Goal: Information Seeking & Learning: Find specific fact

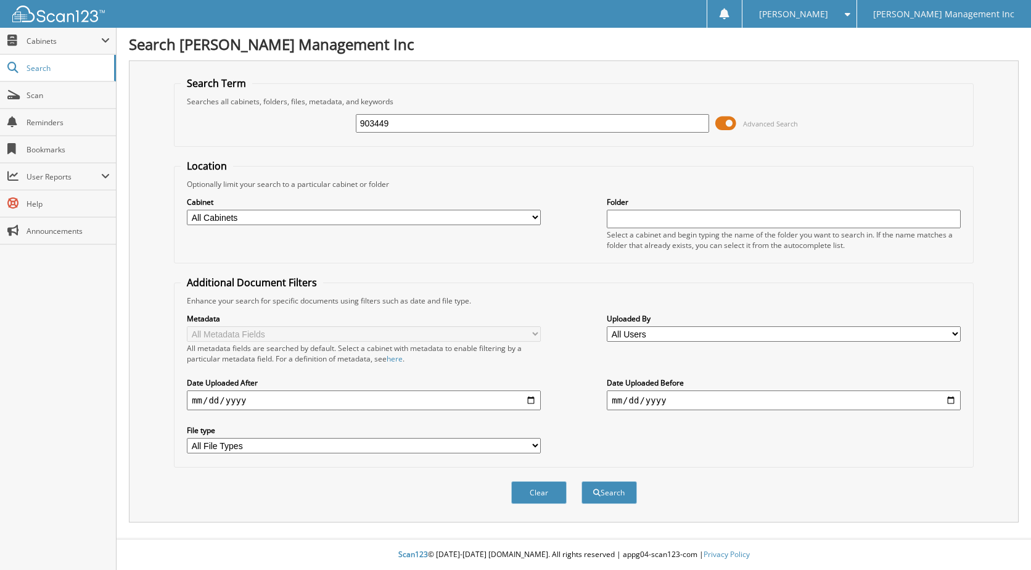
type input "903449"
click at [581, 481] on button "Search" at bounding box center [608, 492] width 55 height 23
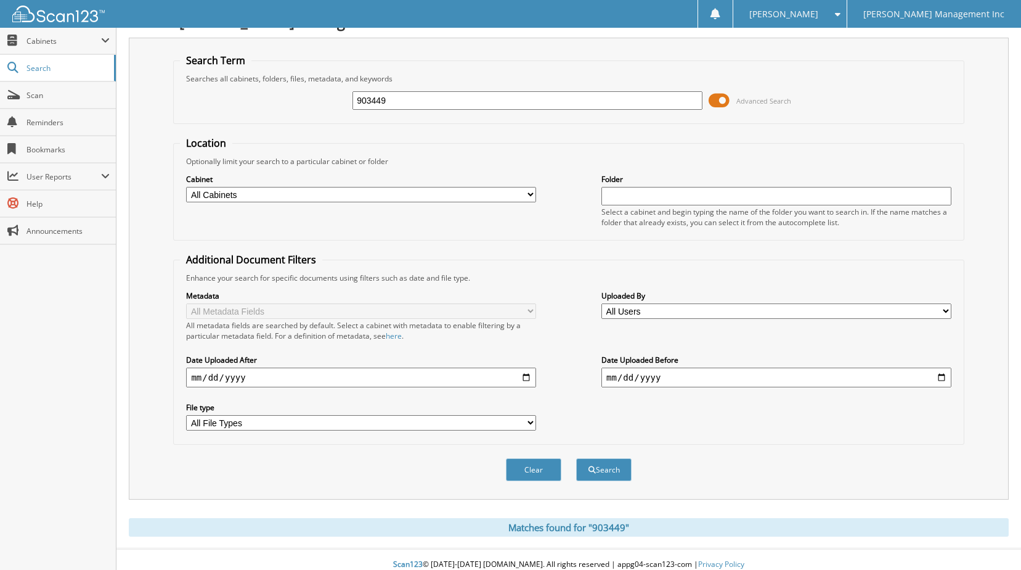
scroll to position [33, 0]
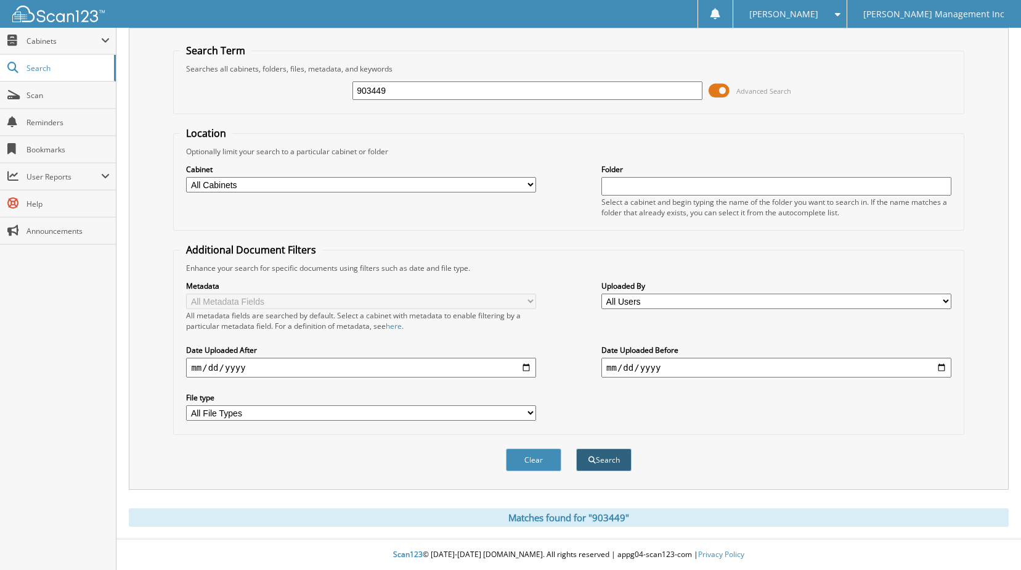
click at [610, 456] on button "Search" at bounding box center [603, 459] width 55 height 23
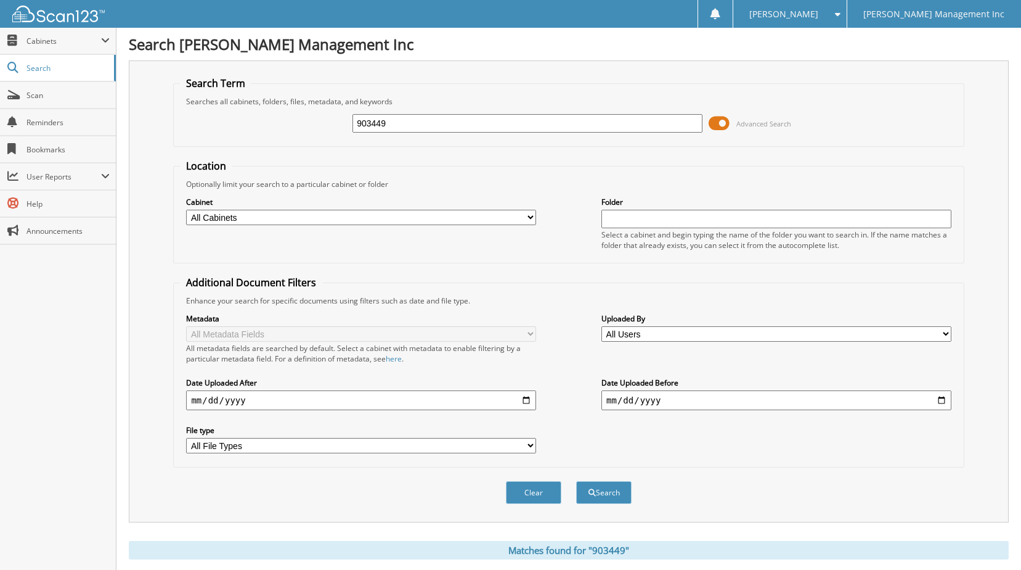
drag, startPoint x: 415, startPoint y: 117, endPoint x: 214, endPoint y: 88, distance: 203.1
click at [214, 88] on fieldset "Search Term Searches all cabinets, folders, files, metadata, and keywords 90344…" at bounding box center [568, 111] width 791 height 70
type input "904134"
click at [576, 481] on button "Search" at bounding box center [603, 492] width 55 height 23
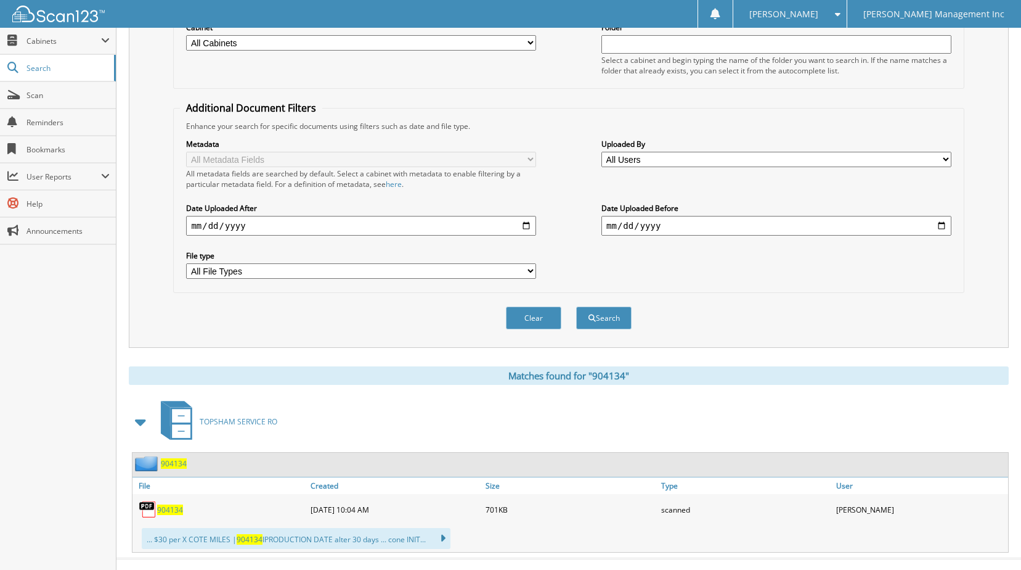
scroll to position [195, 0]
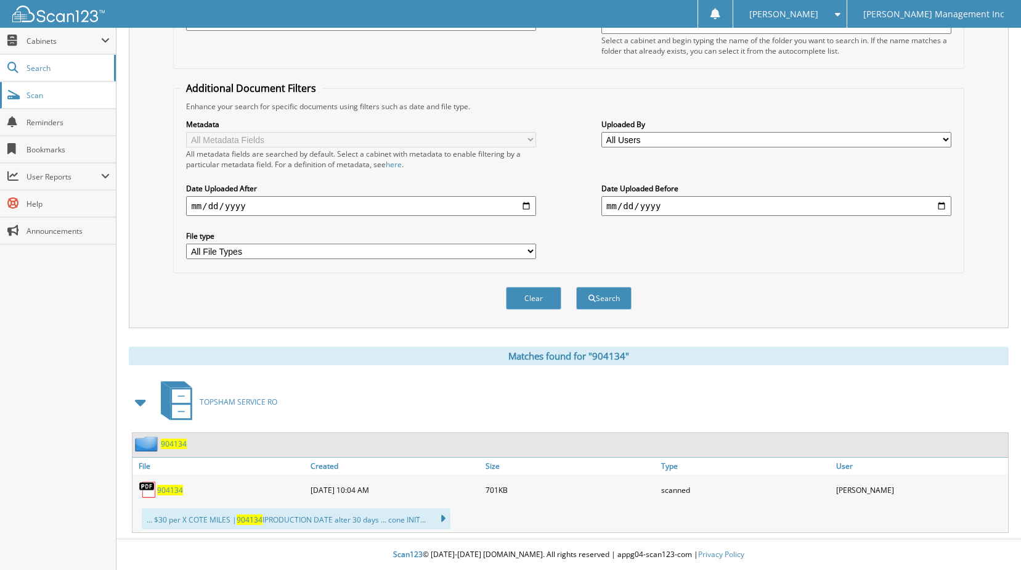
click at [36, 91] on span "Scan" at bounding box center [68, 95] width 83 height 10
